Goal: Information Seeking & Learning: Learn about a topic

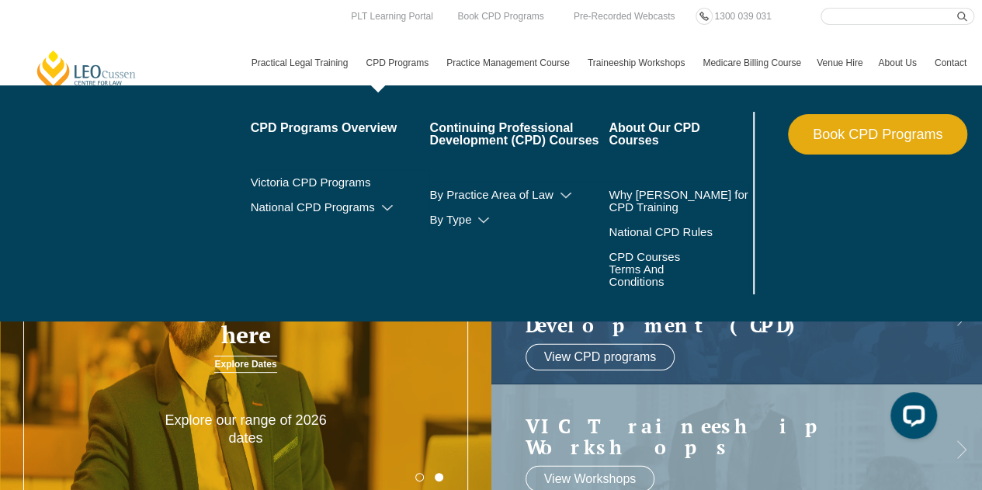
click at [402, 59] on link "CPD Programs" at bounding box center [398, 62] width 81 height 45
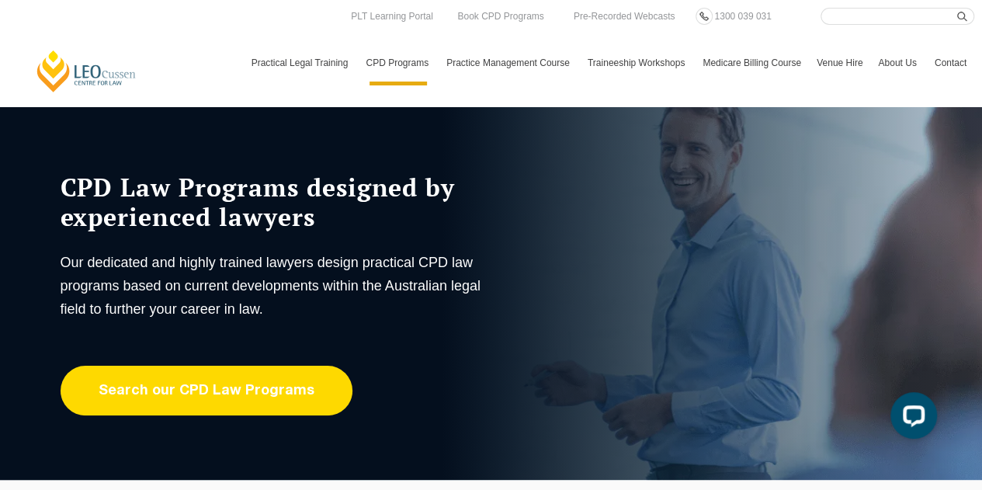
click at [214, 392] on link "Search our CPD Law Programs" at bounding box center [207, 390] width 292 height 50
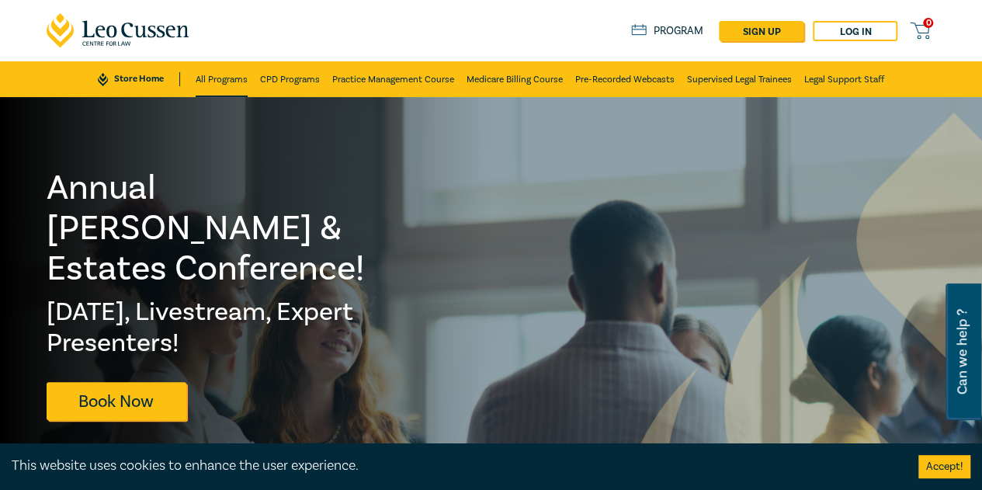
click at [223, 80] on link "All Programs" at bounding box center [222, 79] width 52 height 36
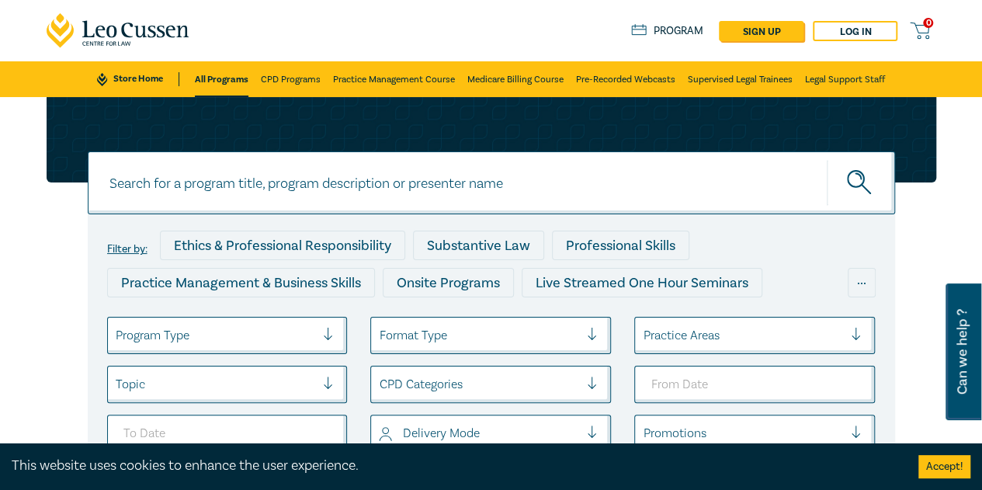
click at [226, 341] on div at bounding box center [216, 335] width 200 height 20
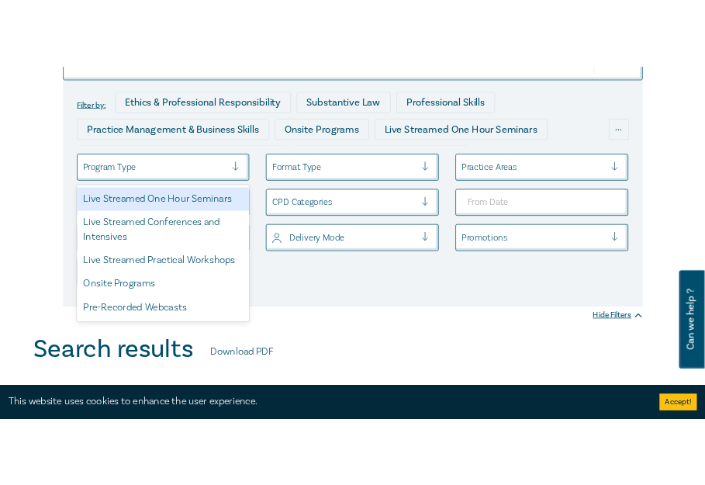
scroll to position [209, 0]
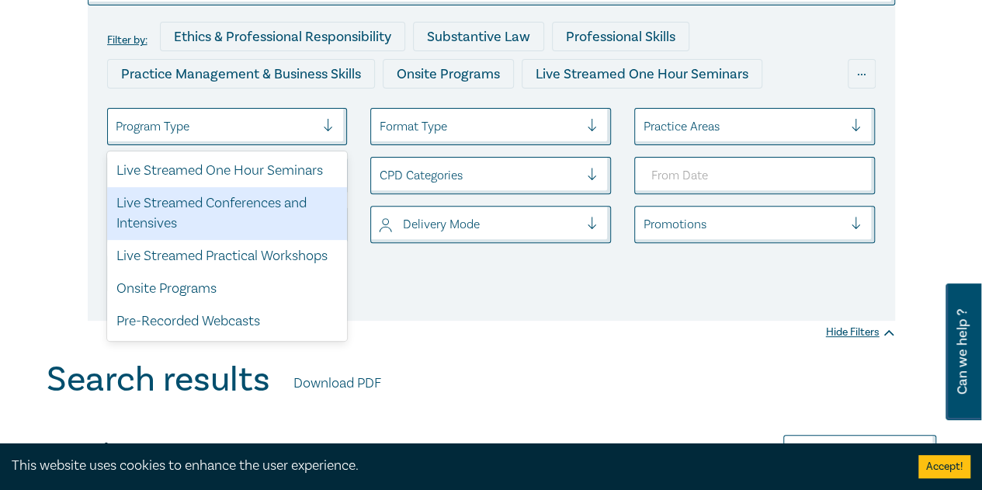
click at [234, 203] on div "Live Streamed Conferences and Intensives" at bounding box center [227, 213] width 241 height 53
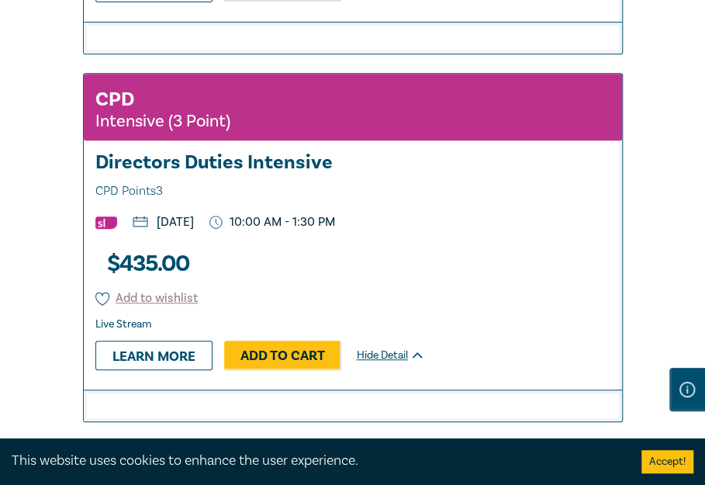
scroll to position [4554, 0]
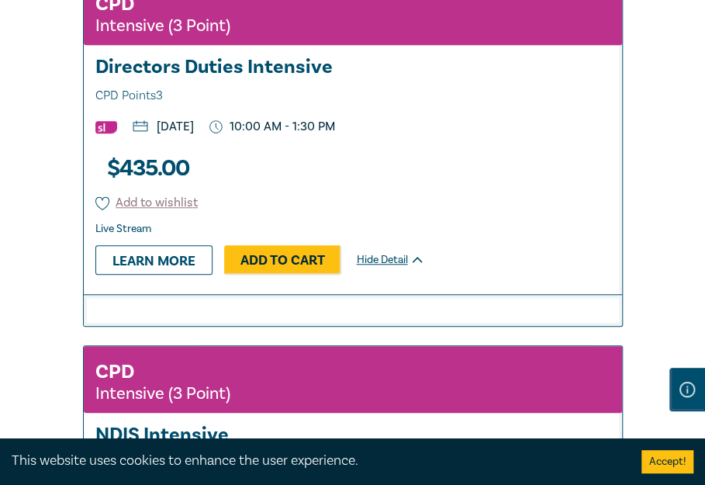
click at [213, 57] on h3 "Directors Duties Intensive CPD Points 3" at bounding box center [352, 82] width 515 height 50
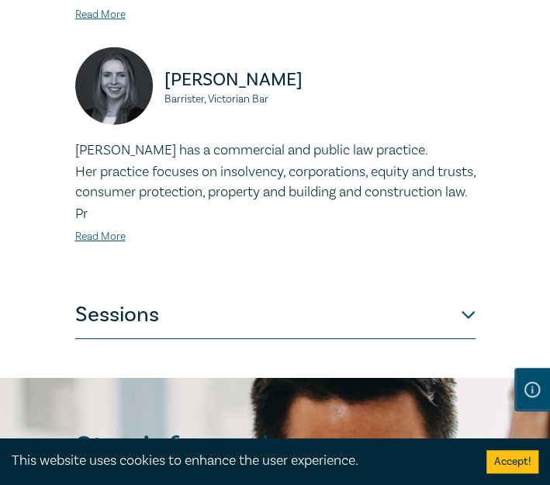
scroll to position [1397, 0]
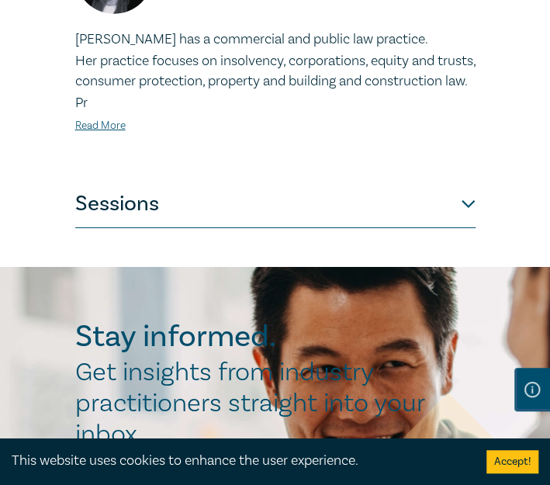
click at [137, 198] on button "Sessions" at bounding box center [275, 205] width 400 height 47
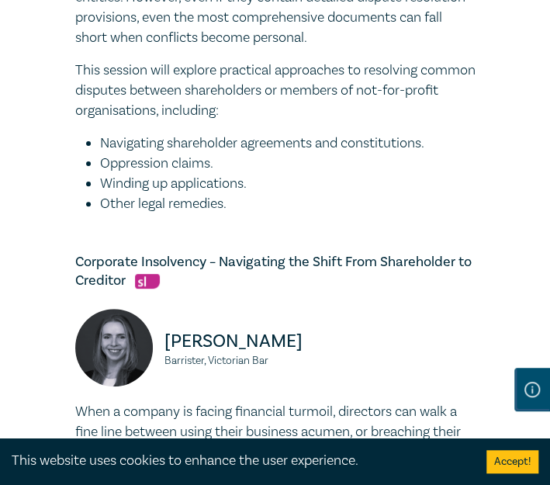
scroll to position [1707, 0]
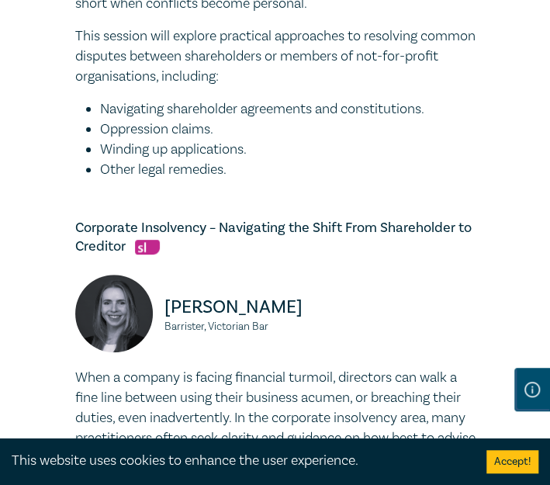
click at [151, 140] on li "Winding up applications." at bounding box center [288, 150] width 376 height 20
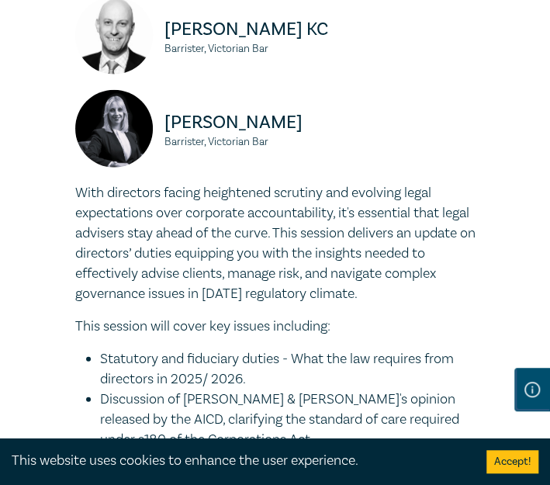
scroll to position [854, 0]
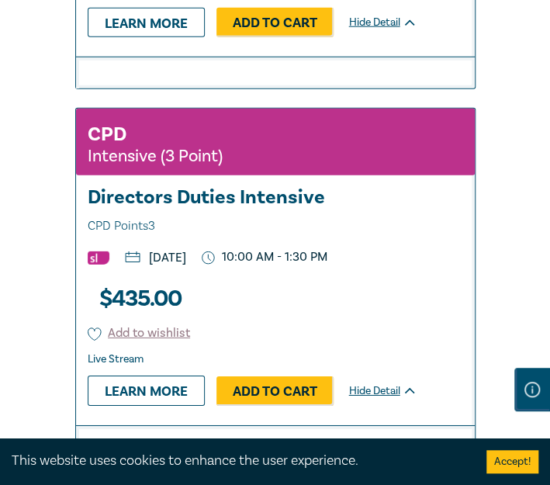
scroll to position [4554, 0]
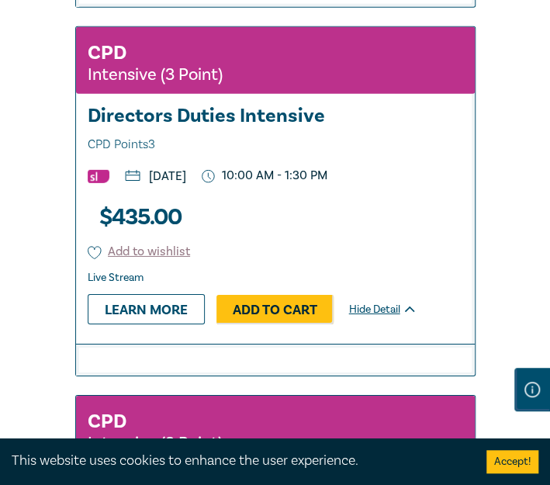
drag, startPoint x: 278, startPoint y: 258, endPoint x: 262, endPoint y: 260, distance: 15.6
click at [186, 182] on p "[DATE]" at bounding box center [155, 176] width 61 height 12
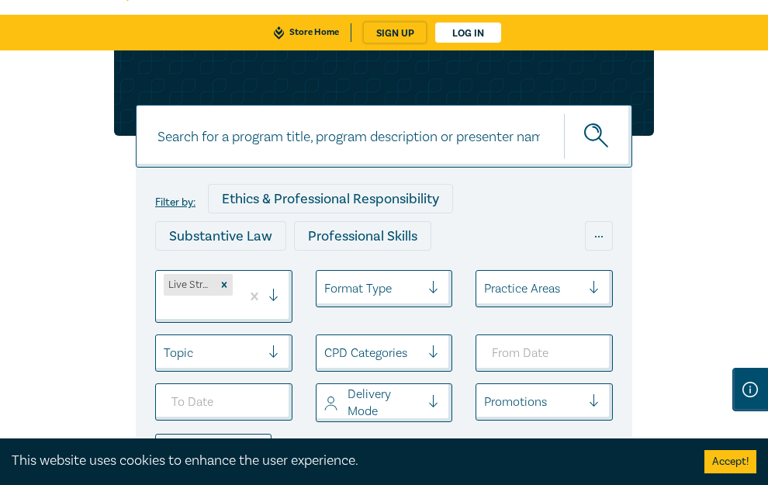
scroll to position [0, 0]
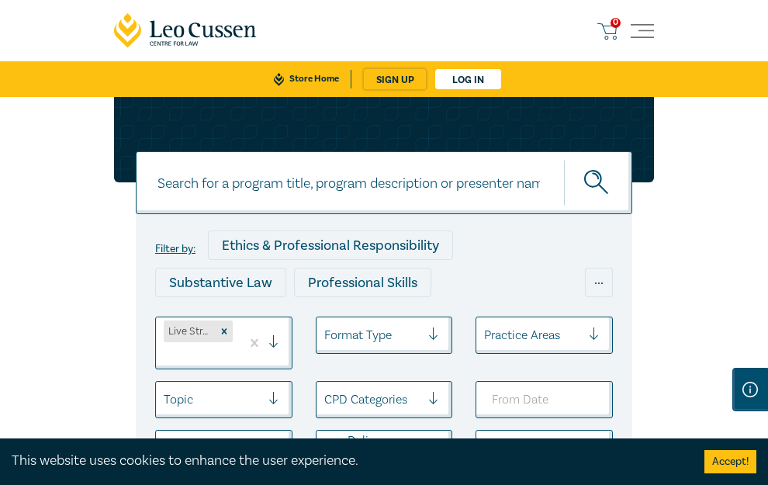
click at [0, 0] on link "Practice Management Course" at bounding box center [0, 0] width 0 height 0
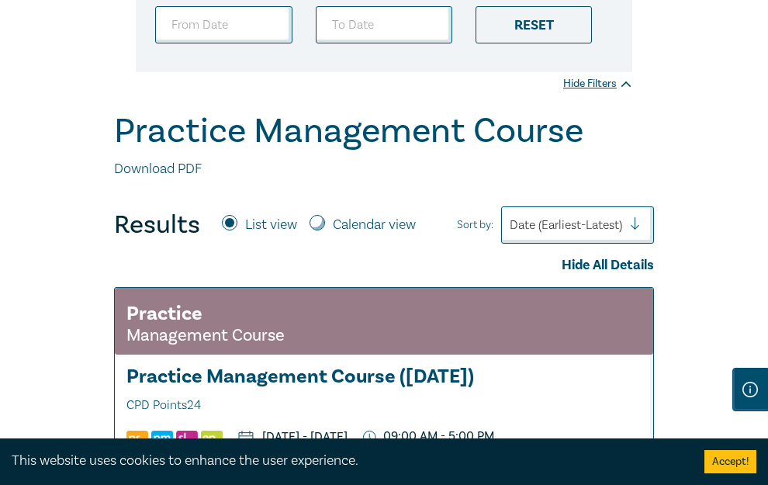
scroll to position [466, 0]
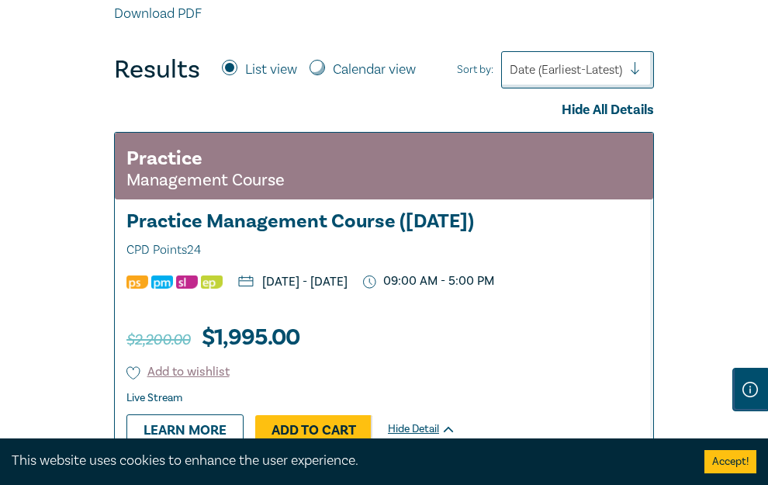
click at [359, 211] on h3 "Practice Management Course (October 2025) CPD Points 24" at bounding box center [383, 236] width 515 height 50
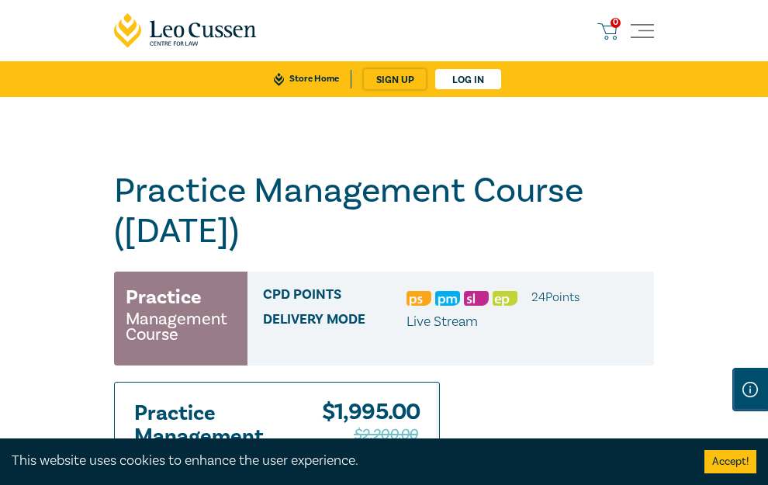
click at [0, 0] on link "All Programs" at bounding box center [0, 0] width 0 height 0
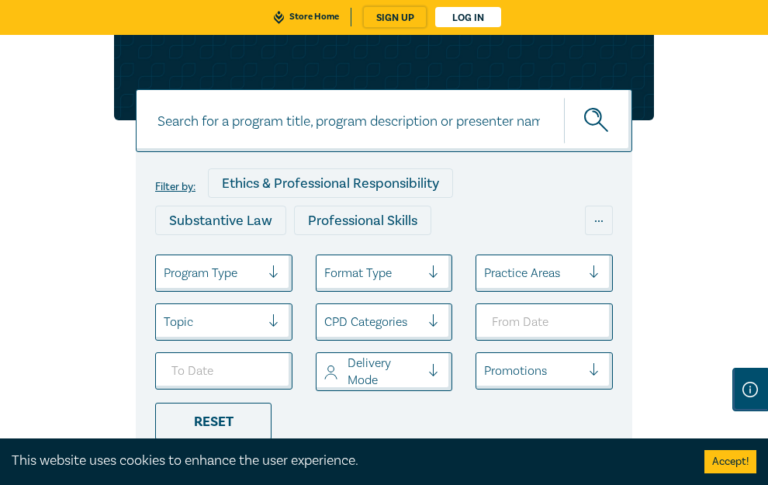
scroll to position [233, 0]
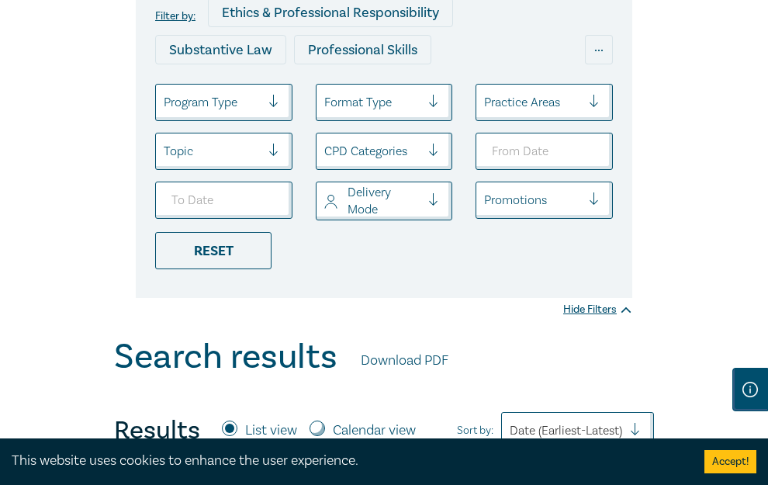
click at [188, 113] on div at bounding box center [212, 102] width 97 height 20
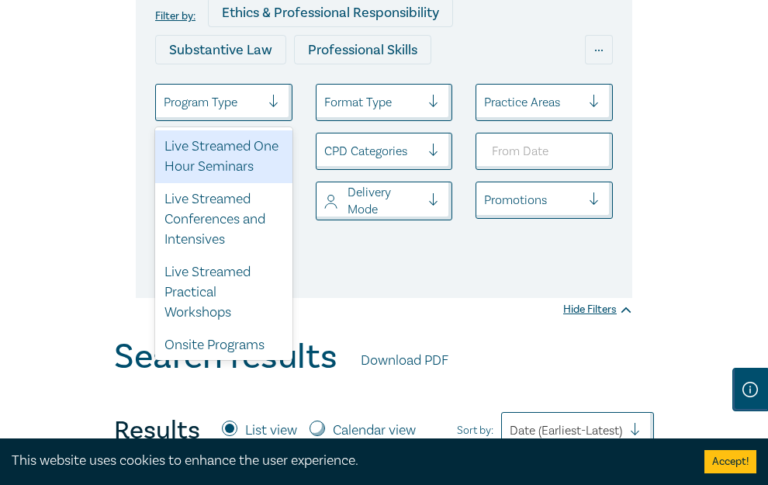
click at [155, 164] on div "Live Streamed One Hour Seminars" at bounding box center [223, 156] width 137 height 53
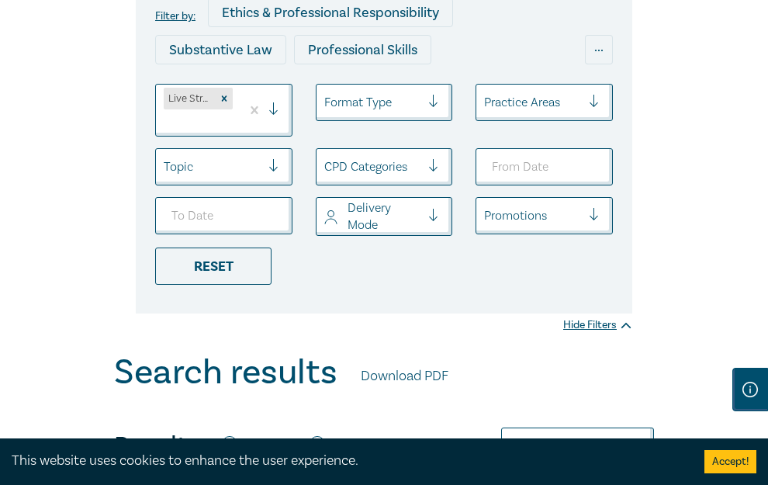
drag, startPoint x: 53, startPoint y: 328, endPoint x: 380, endPoint y: 290, distance: 329.7
click at [53, 328] on div "Filter by: Ethics & Professional Responsibility Substantive Law Professional Sk…" at bounding box center [384, 108] width 768 height 488
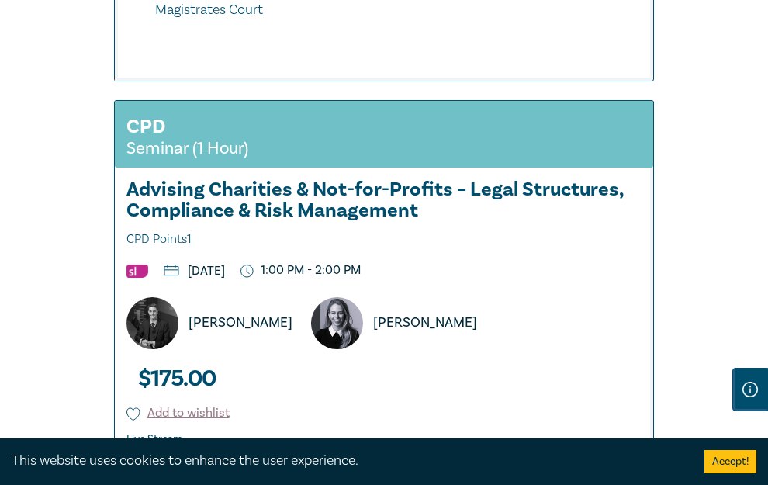
scroll to position [9390, 0]
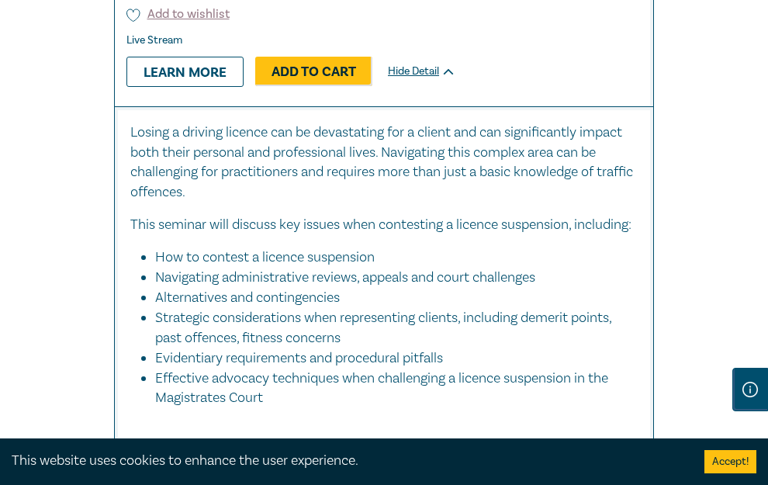
drag, startPoint x: 368, startPoint y: 215, endPoint x: 639, endPoint y: 292, distance: 282.3
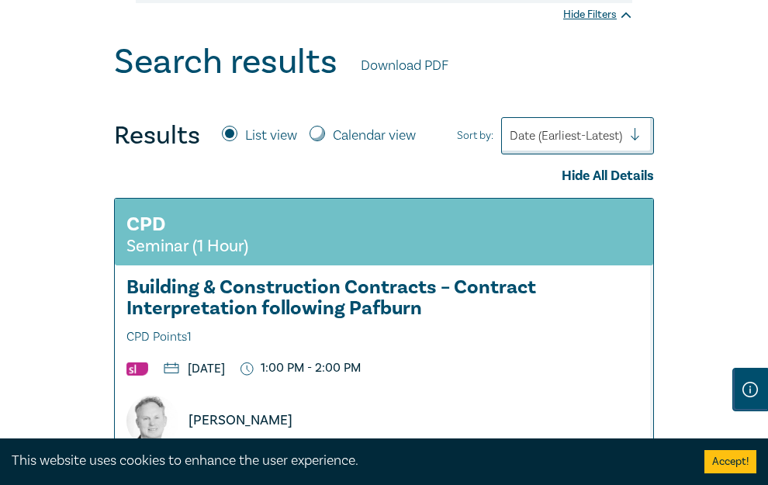
scroll to position [621, 0]
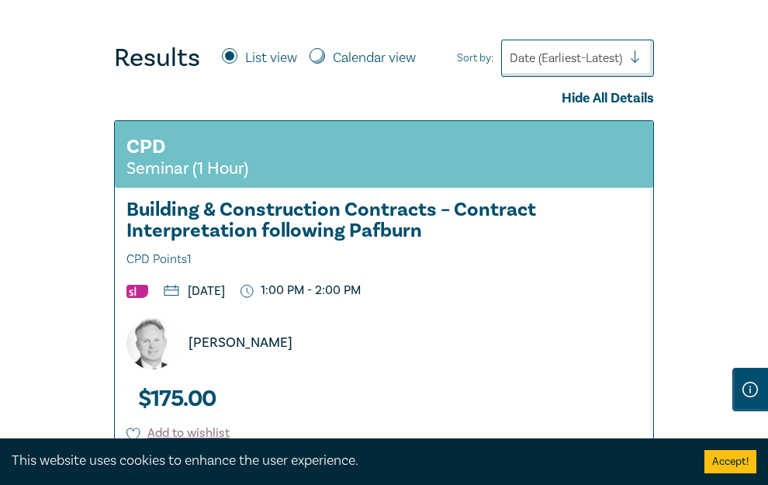
click at [339, 199] on h3 "Building & Construction Contracts – Contract Interpretation following Pafburn C…" at bounding box center [383, 234] width 515 height 71
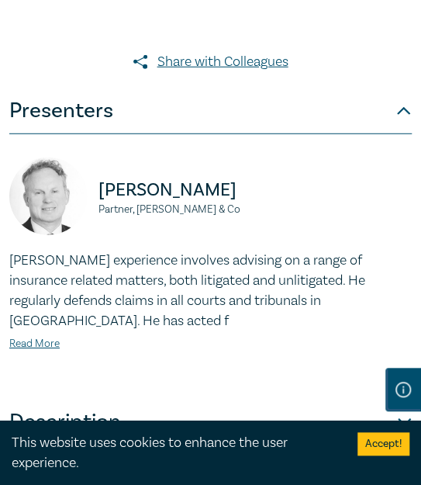
scroll to position [931, 0]
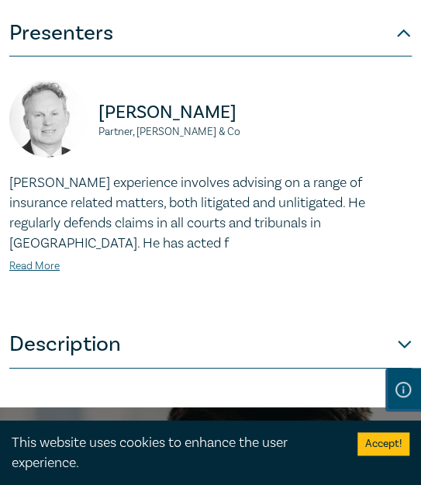
click at [189, 352] on button "Description" at bounding box center [210, 345] width 403 height 47
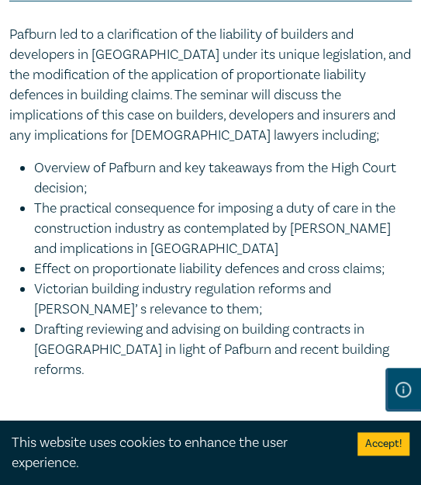
scroll to position [1009, 0]
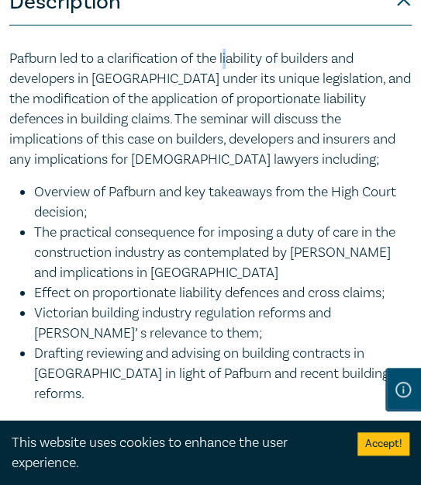
drag, startPoint x: 138, startPoint y: 2, endPoint x: 229, endPoint y: 69, distance: 112.7
click at [229, 69] on p "Pafburn led to a clarification of the liability of builders and developers in N…" at bounding box center [210, 109] width 403 height 121
click at [233, 208] on li "Overview of Pafburn and key takeaways from the High Court decision;" at bounding box center [223, 202] width 378 height 40
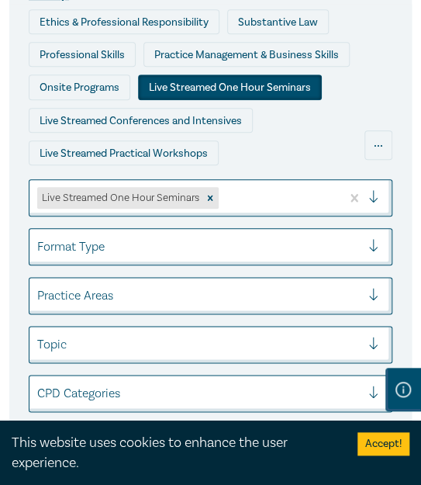
scroll to position [310, 0]
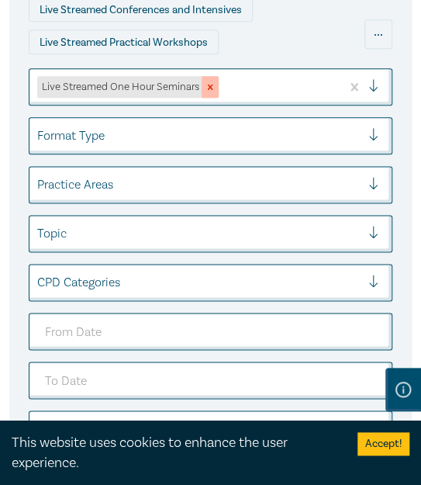
click at [214, 82] on icon "Remove Live Streamed One Hour Seminars" at bounding box center [210, 86] width 11 height 11
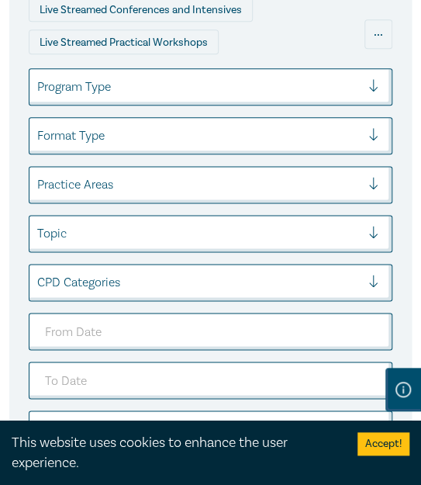
click at [185, 83] on div at bounding box center [199, 87] width 324 height 20
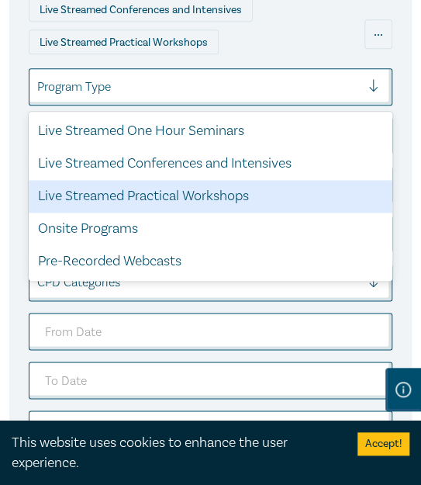
click at [181, 196] on div "Live Streamed Practical Workshops" at bounding box center [211, 196] width 364 height 33
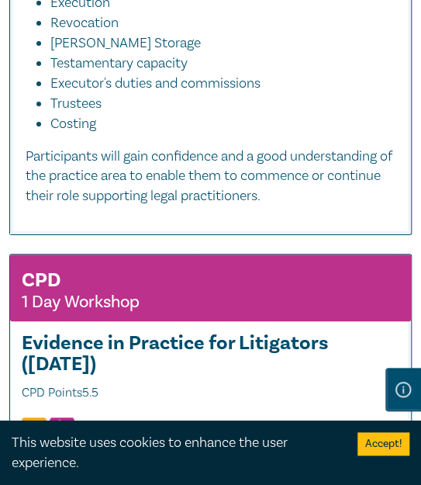
scroll to position [8846, 0]
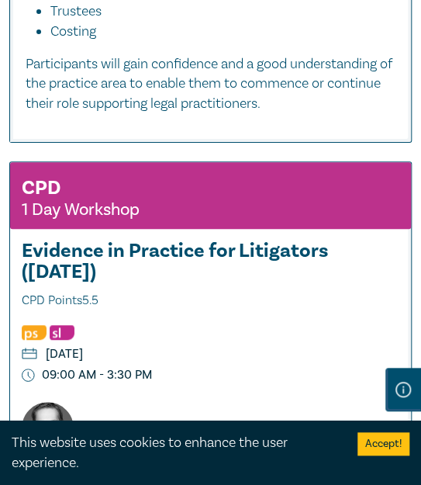
click at [163, 255] on h3 "Evidence in Practice for Litigators ([DATE]) CPD Points 5.5" at bounding box center [211, 276] width 378 height 71
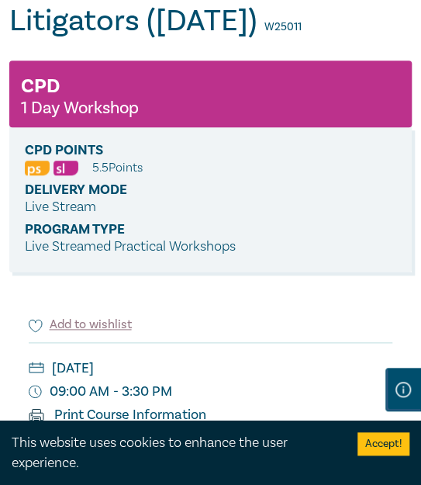
scroll to position [310, 0]
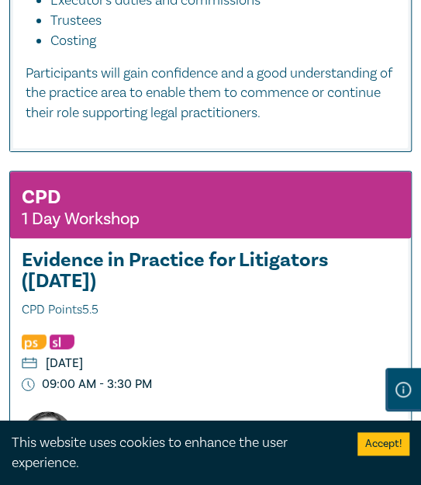
scroll to position [8846, 0]
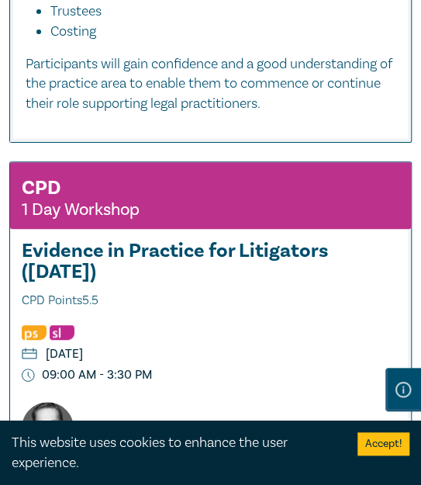
click at [250, 320] on div "CPD 1 Day Workshop Evidence in Practice for Litigators (Oct 2025) CPD Points 5.…" at bounding box center [210, 395] width 401 height 467
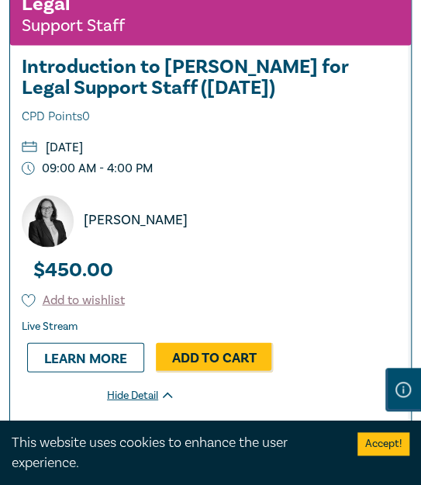
scroll to position [7993, 0]
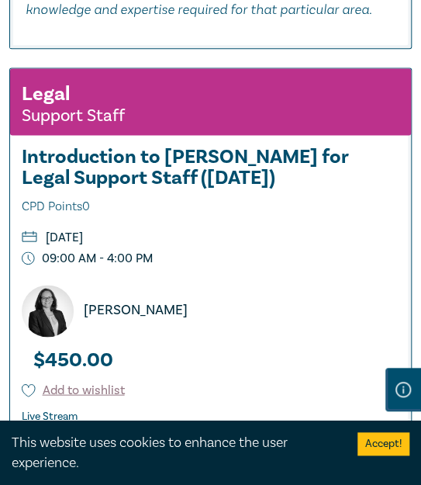
click at [158, 180] on h3 "Introduction to Wills for Legal Support Staff (October 2025) CPD Points 0" at bounding box center [211, 182] width 378 height 71
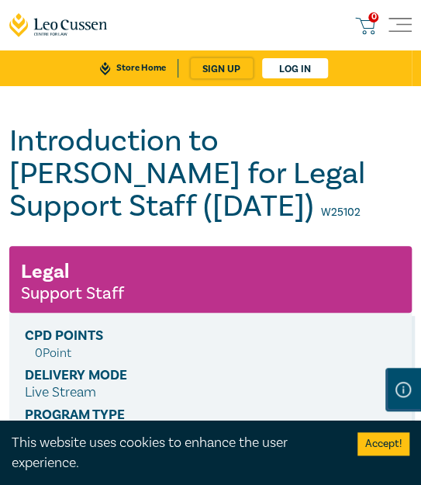
click at [227, 222] on h1 "Introduction to [PERSON_NAME] for Legal Support Staff ([DATE]) W25102" at bounding box center [210, 174] width 403 height 98
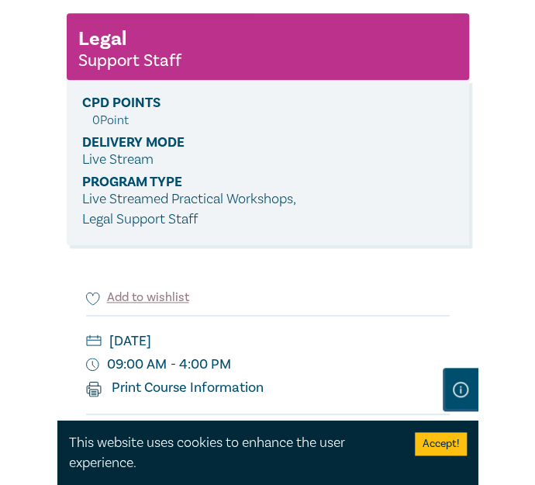
scroll to position [388, 0]
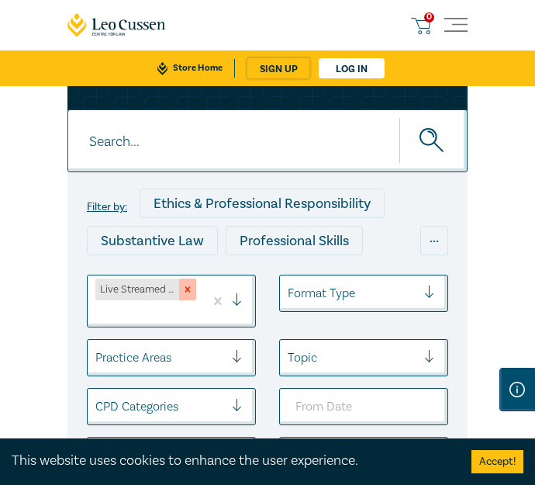
click at [189, 292] on icon "Remove Live Streamed Practical Workshops" at bounding box center [187, 289] width 5 height 5
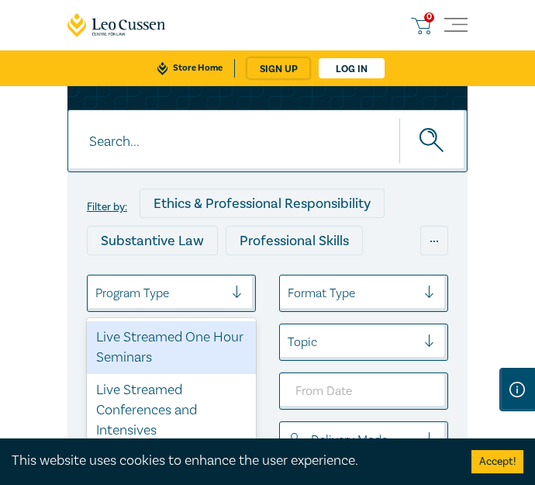
click at [147, 289] on div at bounding box center [159, 293] width 129 height 20
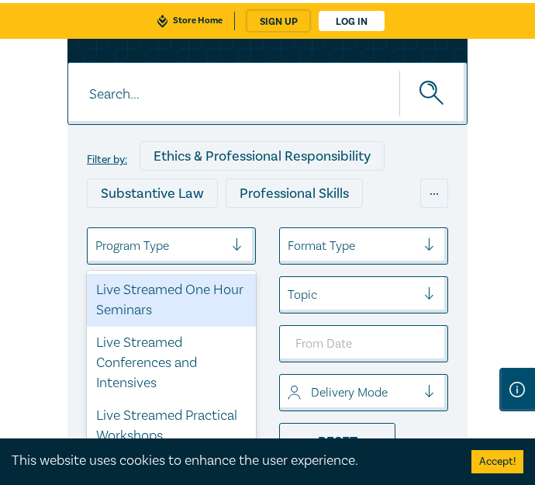
scroll to position [72, 0]
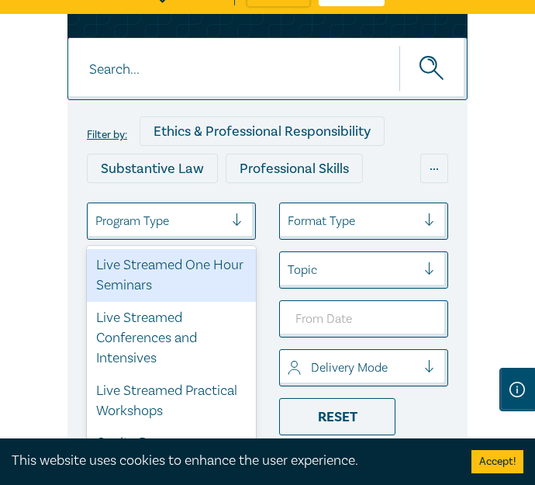
click at [147, 272] on div "Live Streamed One Hour Seminars" at bounding box center [171, 275] width 169 height 53
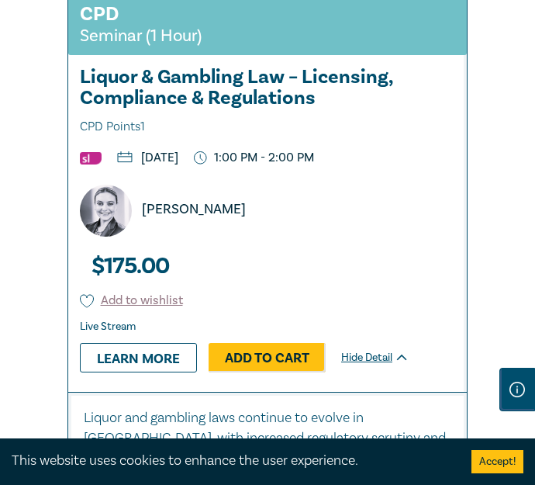
scroll to position [13426, 0]
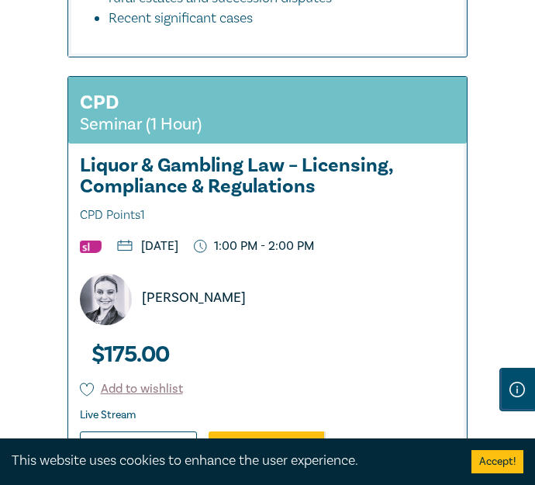
click at [248, 177] on h3 "Liquor & Gambling Law – Licensing, Compliance & Regulations CPD Points 1" at bounding box center [268, 190] width 376 height 71
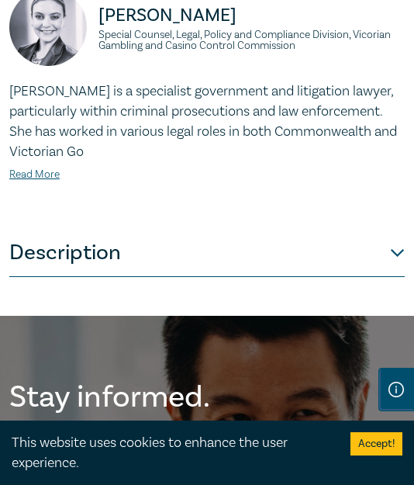
scroll to position [1086, 0]
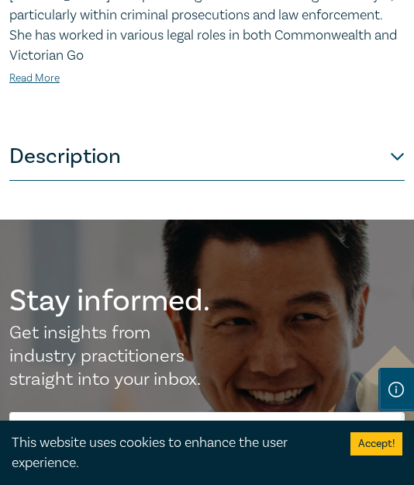
click at [79, 156] on button "Description" at bounding box center [207, 157] width 396 height 47
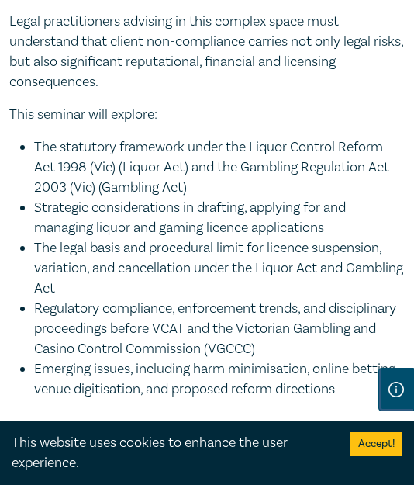
click at [87, 187] on li "The statutory framework under the Liquor Control Reform Act 1998 (Vic) (Liquor …" at bounding box center [219, 167] width 371 height 61
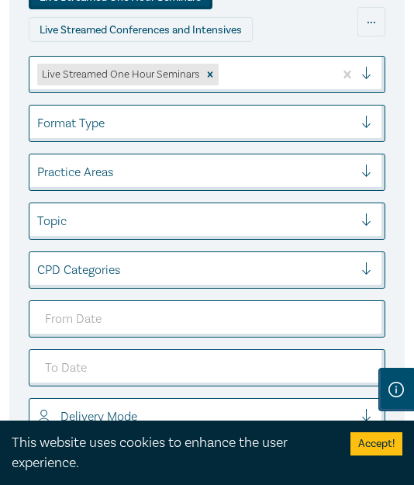
scroll to position [312, 0]
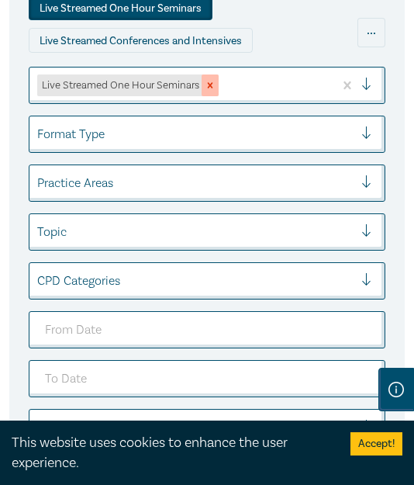
click at [211, 85] on icon "Remove Live Streamed One Hour Seminars" at bounding box center [210, 85] width 5 height 5
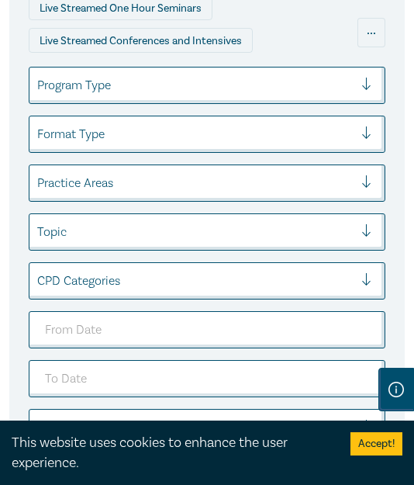
click at [100, 84] on div at bounding box center [195, 85] width 317 height 20
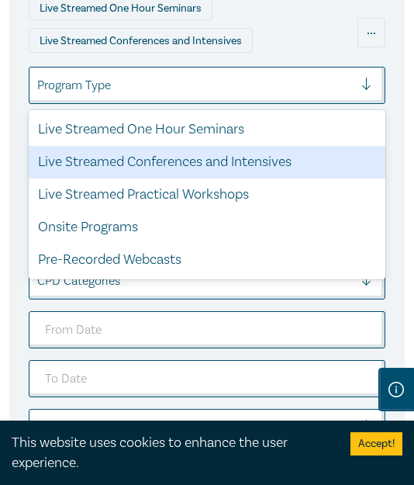
click at [102, 161] on div "Live Streamed Conferences and Intensives" at bounding box center [207, 162] width 357 height 33
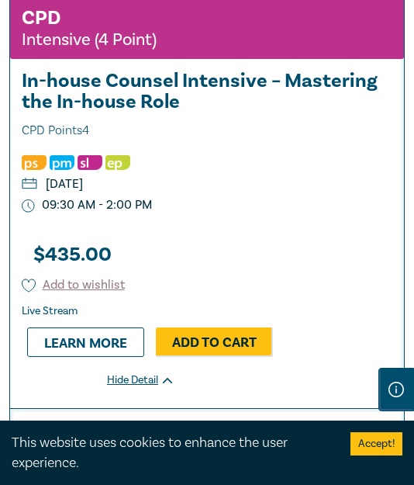
scroll to position [7447, 0]
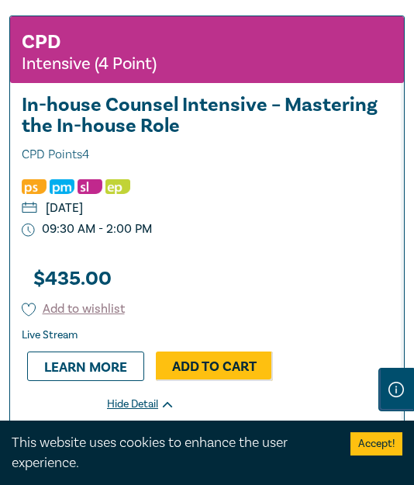
click at [107, 125] on h3 "In-house Counsel Intensive – Mastering the In-house Role CPD Points 4" at bounding box center [207, 130] width 371 height 71
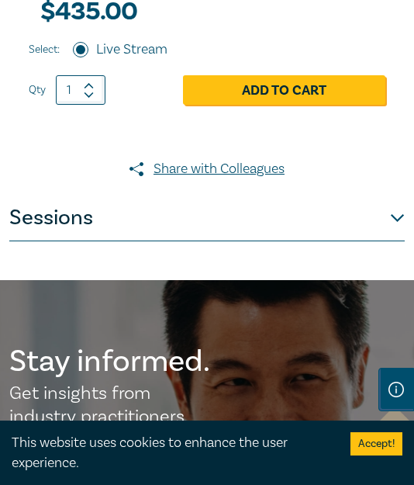
scroll to position [776, 0]
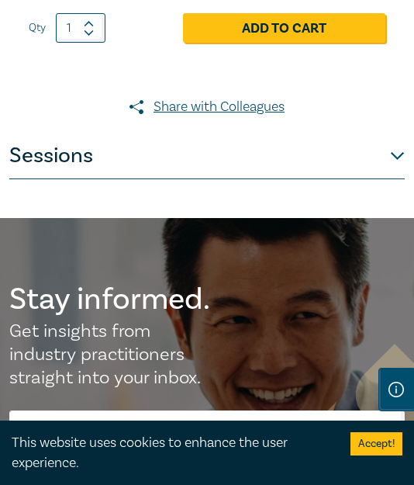
click at [197, 153] on button "Sessions" at bounding box center [207, 156] width 396 height 47
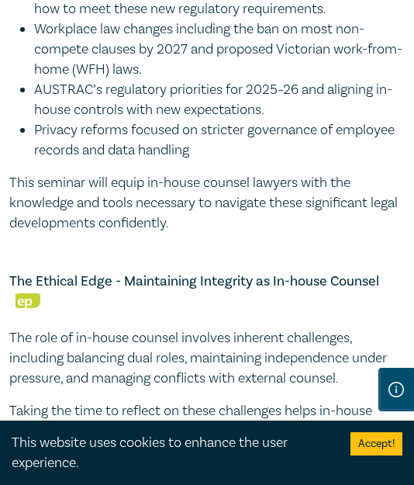
scroll to position [1397, 0]
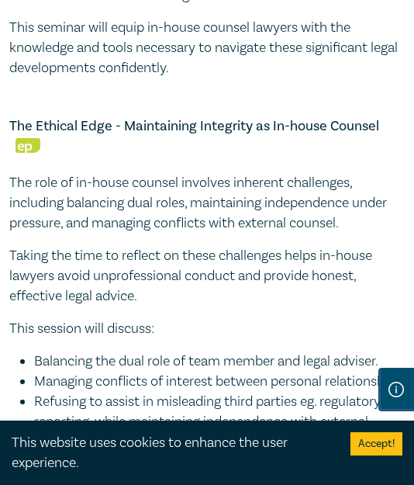
click at [144, 182] on p "The role of in-house counsel involves inherent challenges, including balancing …" at bounding box center [207, 203] width 396 height 61
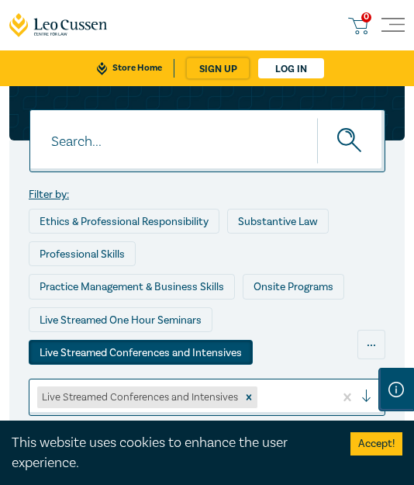
scroll to position [78, 0]
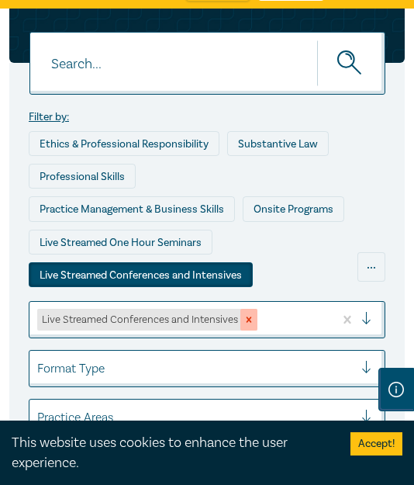
click at [253, 319] on icon "Remove Live Streamed Conferences and Intensives" at bounding box center [249, 319] width 11 height 11
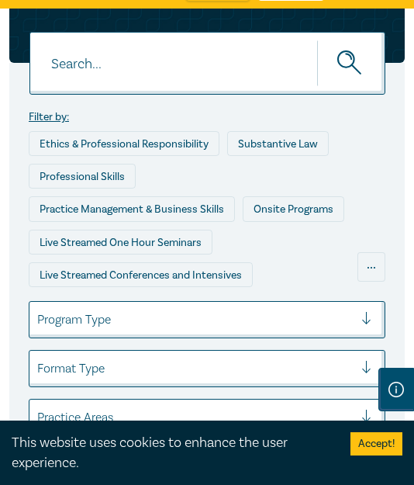
click at [130, 324] on div at bounding box center [195, 320] width 317 height 20
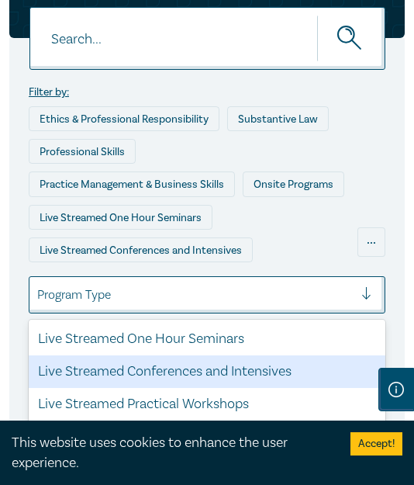
scroll to position [113, 0]
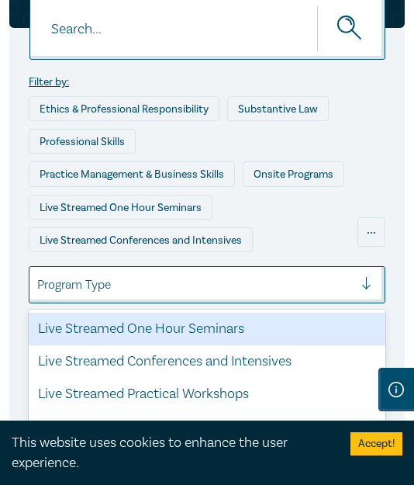
click at [154, 331] on div "Live Streamed One Hour Seminars" at bounding box center [207, 329] width 357 height 33
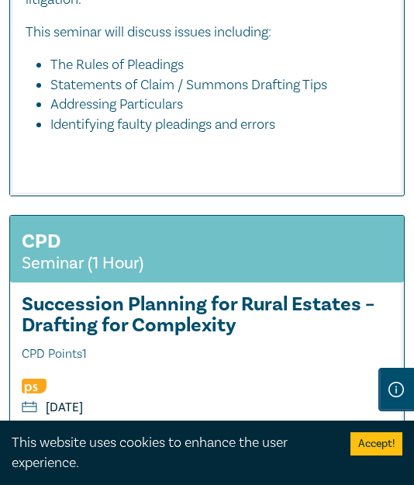
scroll to position [13890, 0]
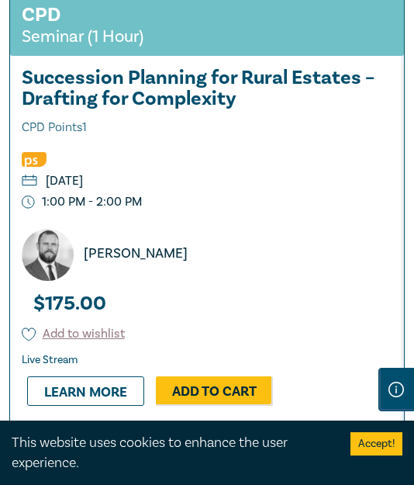
drag, startPoint x: 165, startPoint y: 137, endPoint x: 118, endPoint y: 154, distance: 49.6
click at [165, 137] on h3 "Succession Planning for Rural Estates – Drafting for Complexity CPD Points 1" at bounding box center [207, 103] width 371 height 71
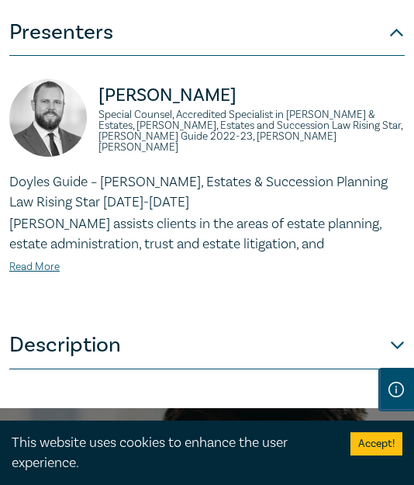
scroll to position [1086, 0]
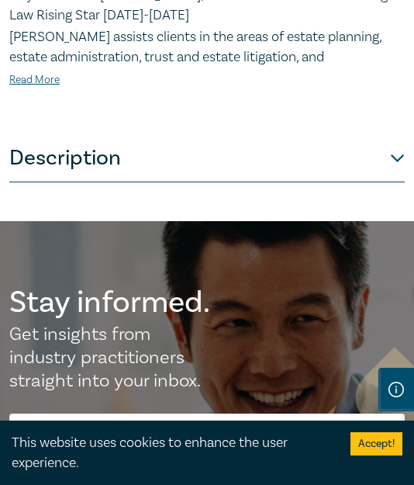
click at [150, 175] on button "Description" at bounding box center [207, 159] width 396 height 47
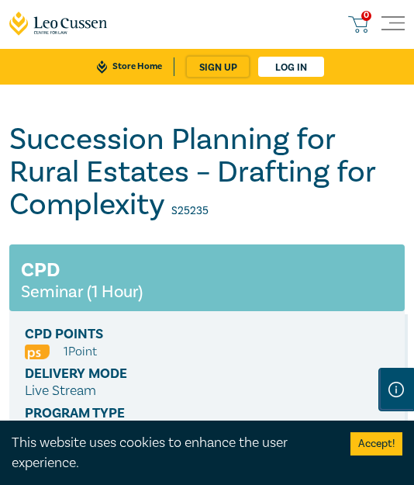
scroll to position [0, 0]
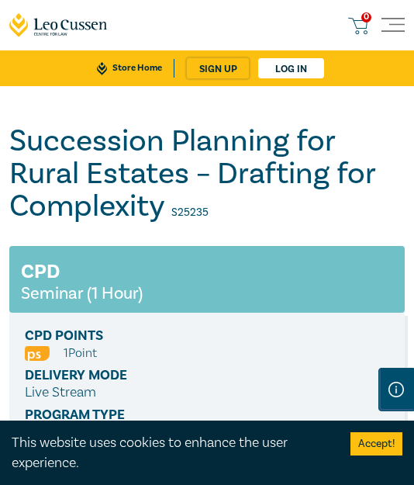
click at [303, 157] on h1 "Succession Planning for Rural Estates – Drafting for Complexity S25235" at bounding box center [207, 174] width 396 height 98
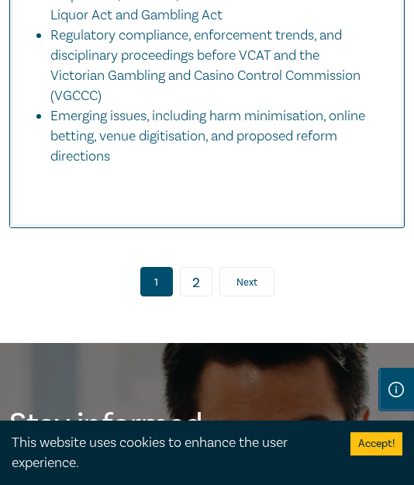
scroll to position [15908, 0]
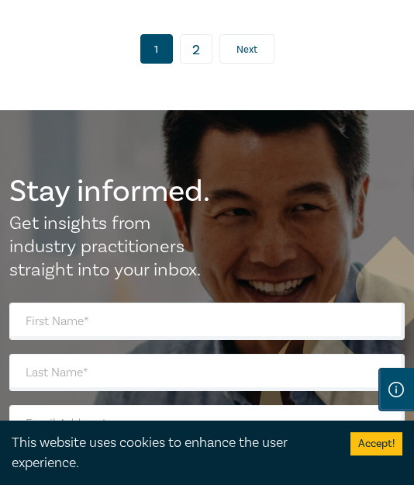
click at [193, 64] on link "2" at bounding box center [196, 48] width 33 height 29
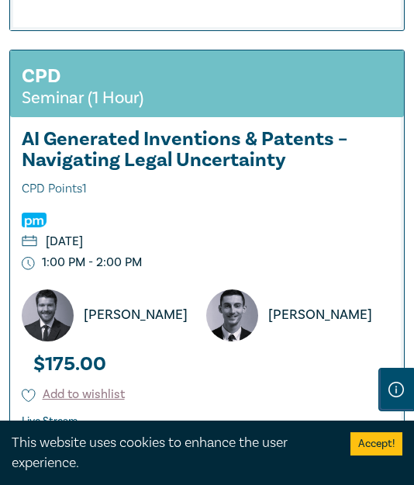
scroll to position [3292, 0]
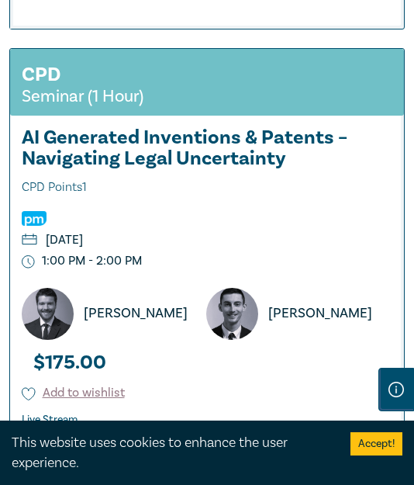
click at [167, 127] on h3 "AI Generated Inventions & Patents – Navigating Legal Uncertainty CPD Points 1" at bounding box center [207, 162] width 371 height 71
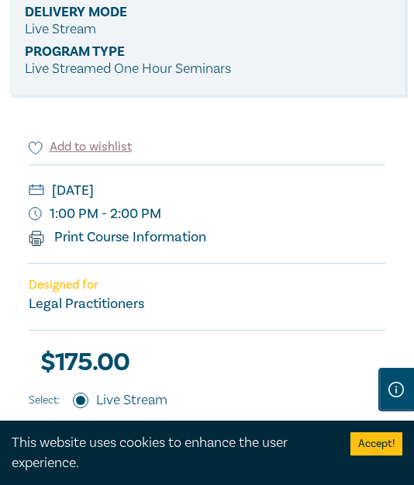
scroll to position [388, 0]
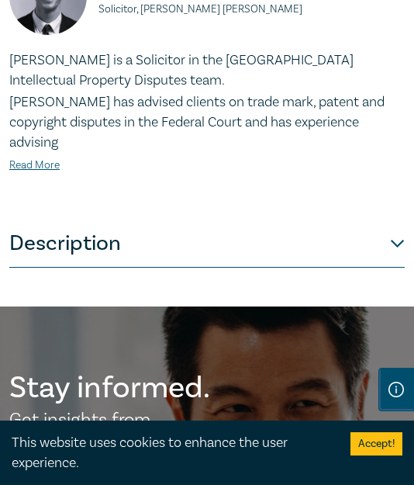
click at [123, 221] on button "Description" at bounding box center [207, 244] width 396 height 47
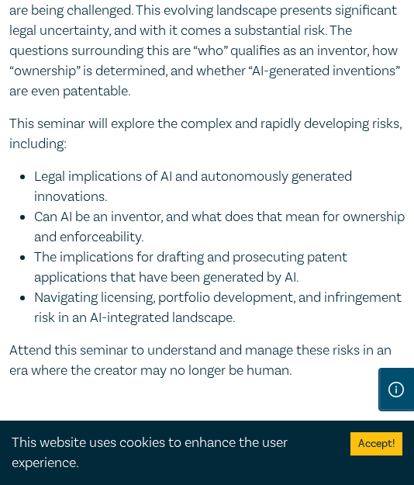
scroll to position [1086, 0]
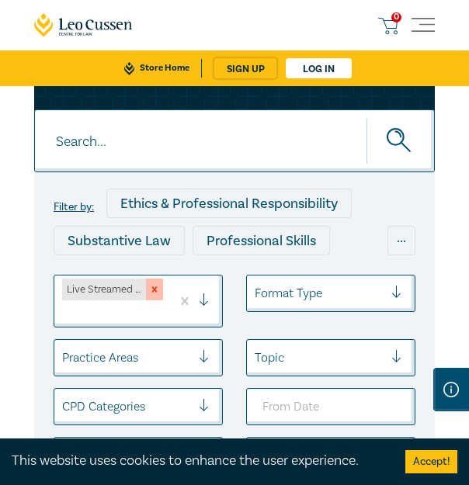
click at [152, 289] on icon "Remove Live Streamed One Hour Seminars" at bounding box center [154, 289] width 11 height 11
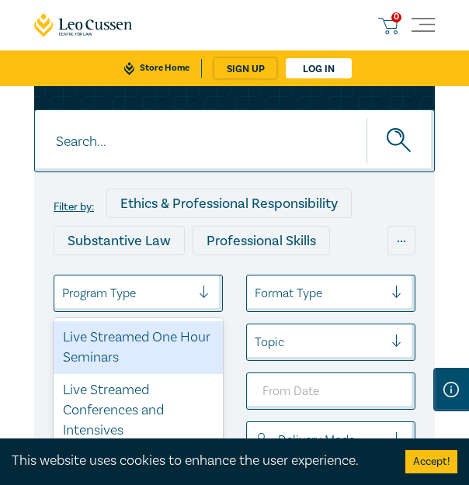
click at [139, 292] on div at bounding box center [126, 293] width 129 height 20
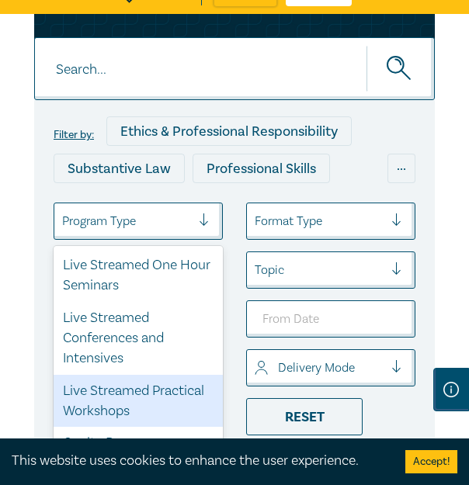
click at [116, 387] on div "Live Streamed Practical Workshops" at bounding box center [138, 401] width 169 height 53
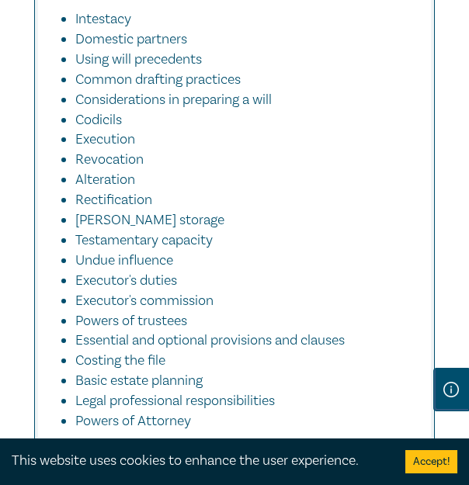
scroll to position [9165, 0]
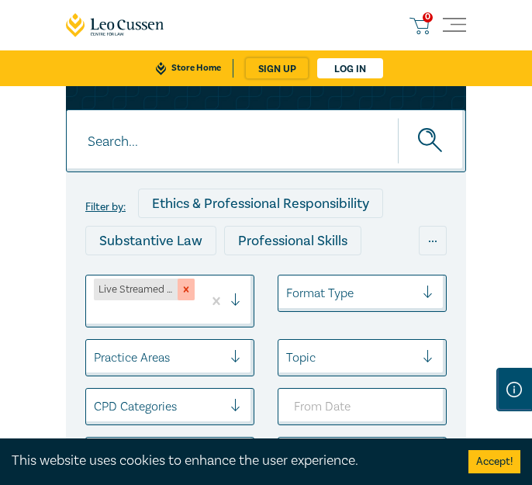
click at [189, 288] on icon "Remove Live Streamed Practical Workshops" at bounding box center [186, 289] width 11 height 11
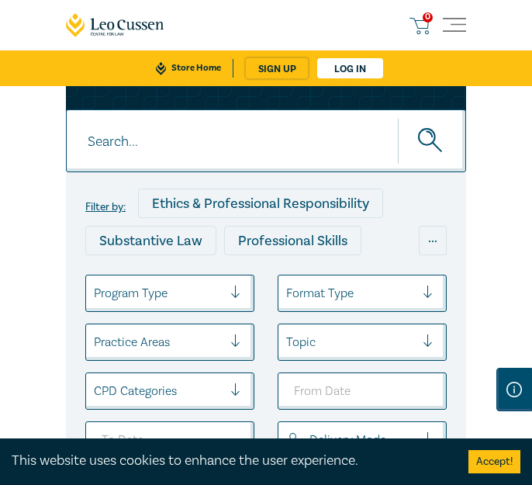
click at [149, 296] on div at bounding box center [158, 293] width 129 height 20
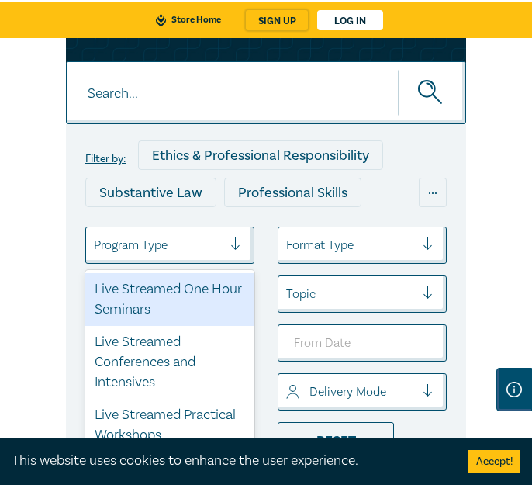
scroll to position [72, 0]
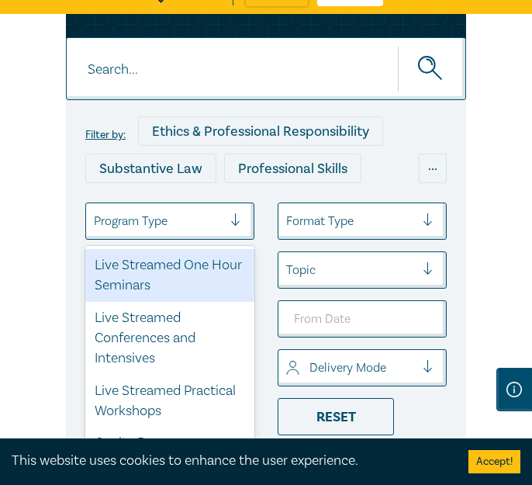
click at [147, 282] on div "Live Streamed One Hour Seminars" at bounding box center [169, 275] width 169 height 53
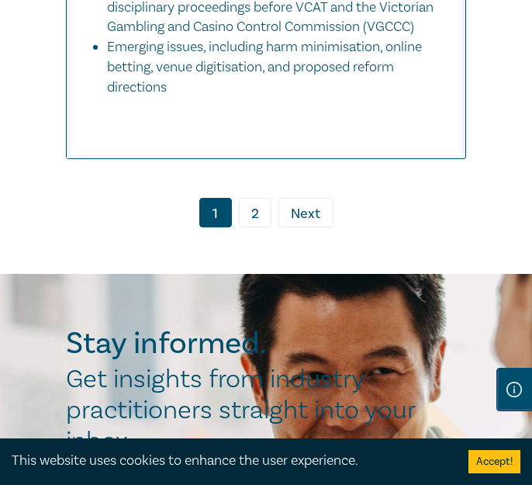
click at [247, 227] on link "2" at bounding box center [255, 212] width 33 height 29
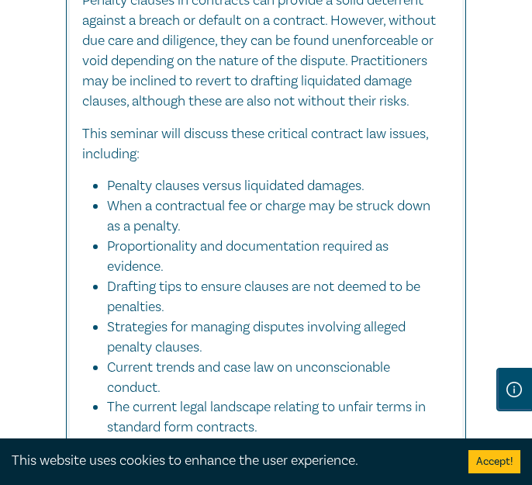
scroll to position [3627, 0]
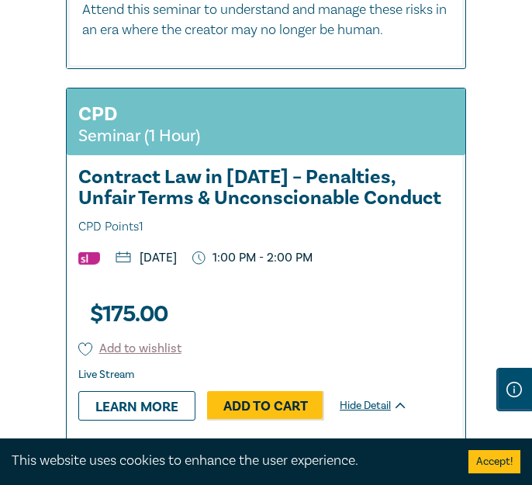
click at [238, 167] on h3 "Contract Law in 2025 – Penalties, Unfair Terms & Unconscionable Conduct CPD Poi…" at bounding box center [266, 202] width 376 height 71
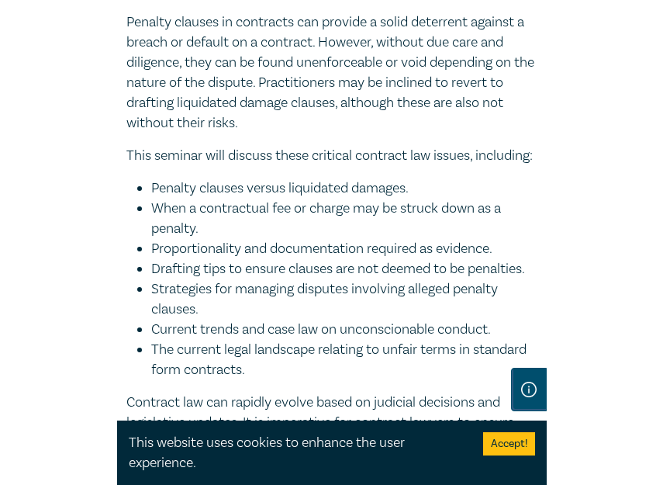
scroll to position [931, 0]
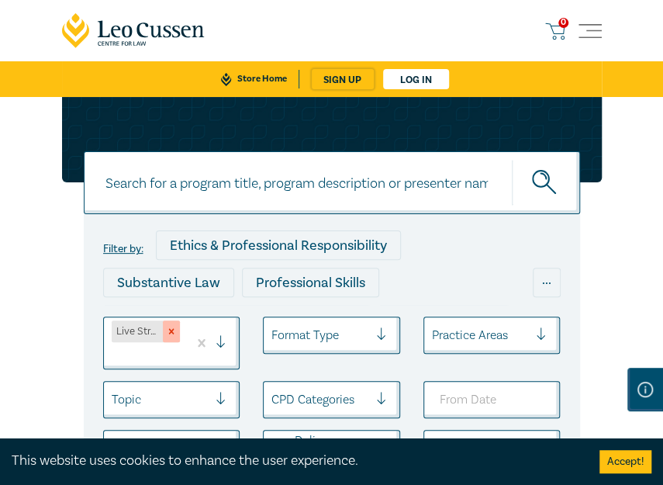
click at [178, 331] on div "Remove Live Streamed One Hour Seminars" at bounding box center [171, 331] width 17 height 22
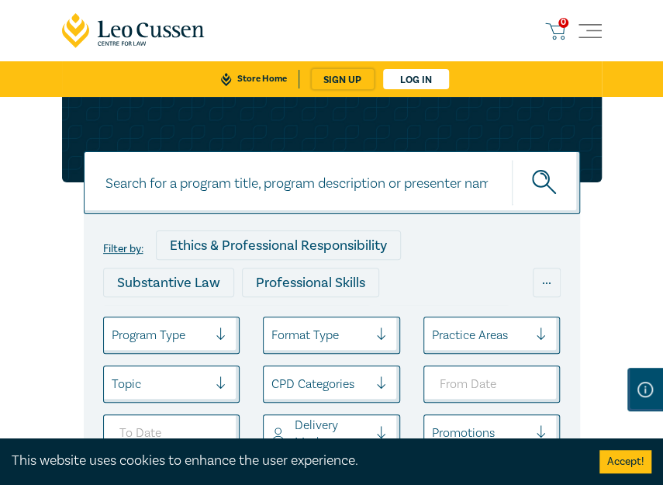
click at [180, 322] on div "Program Type" at bounding box center [160, 335] width 113 height 26
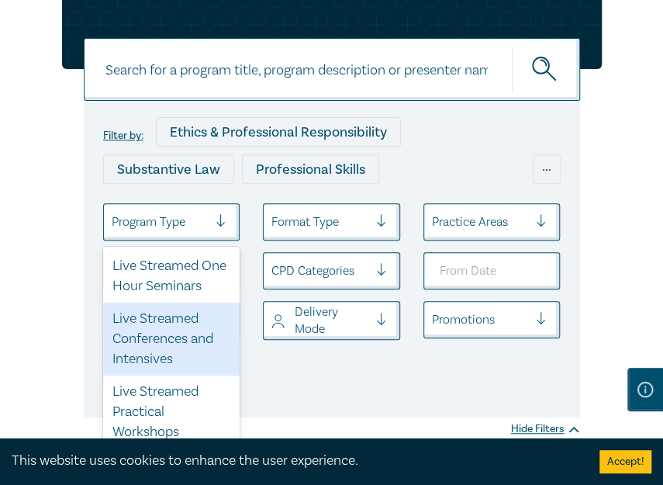
scroll to position [77, 0]
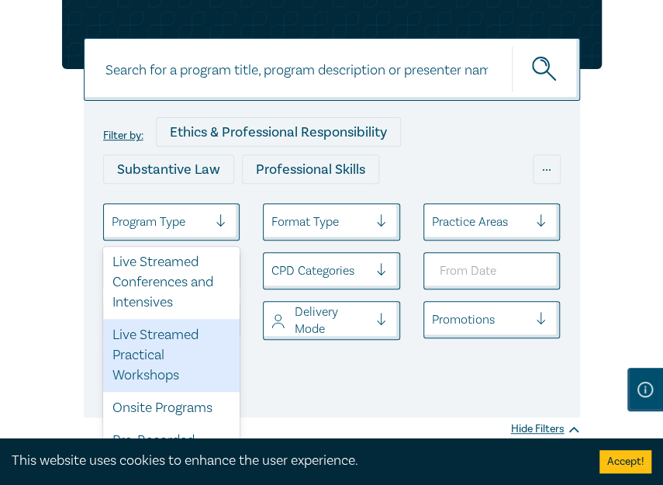
click at [159, 356] on div "Live Streamed Practical Workshops" at bounding box center [171, 355] width 137 height 73
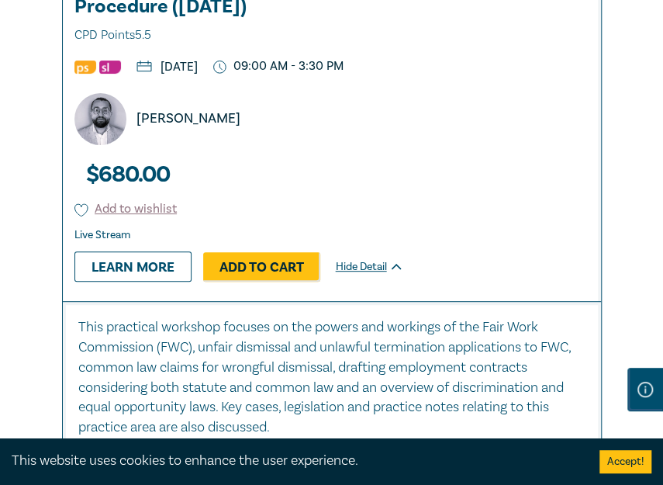
scroll to position [5884, 0]
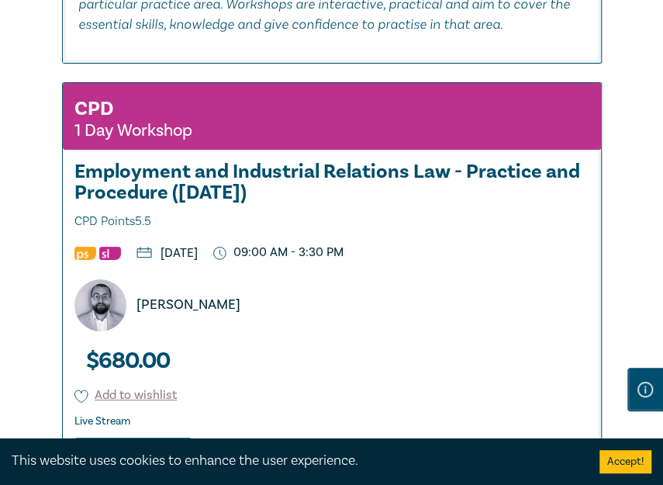
click at [250, 198] on h3 "Employment and Industrial Relations Law - Practice and Procedure (September 202…" at bounding box center [331, 196] width 515 height 71
